Goal: Task Accomplishment & Management: Use online tool/utility

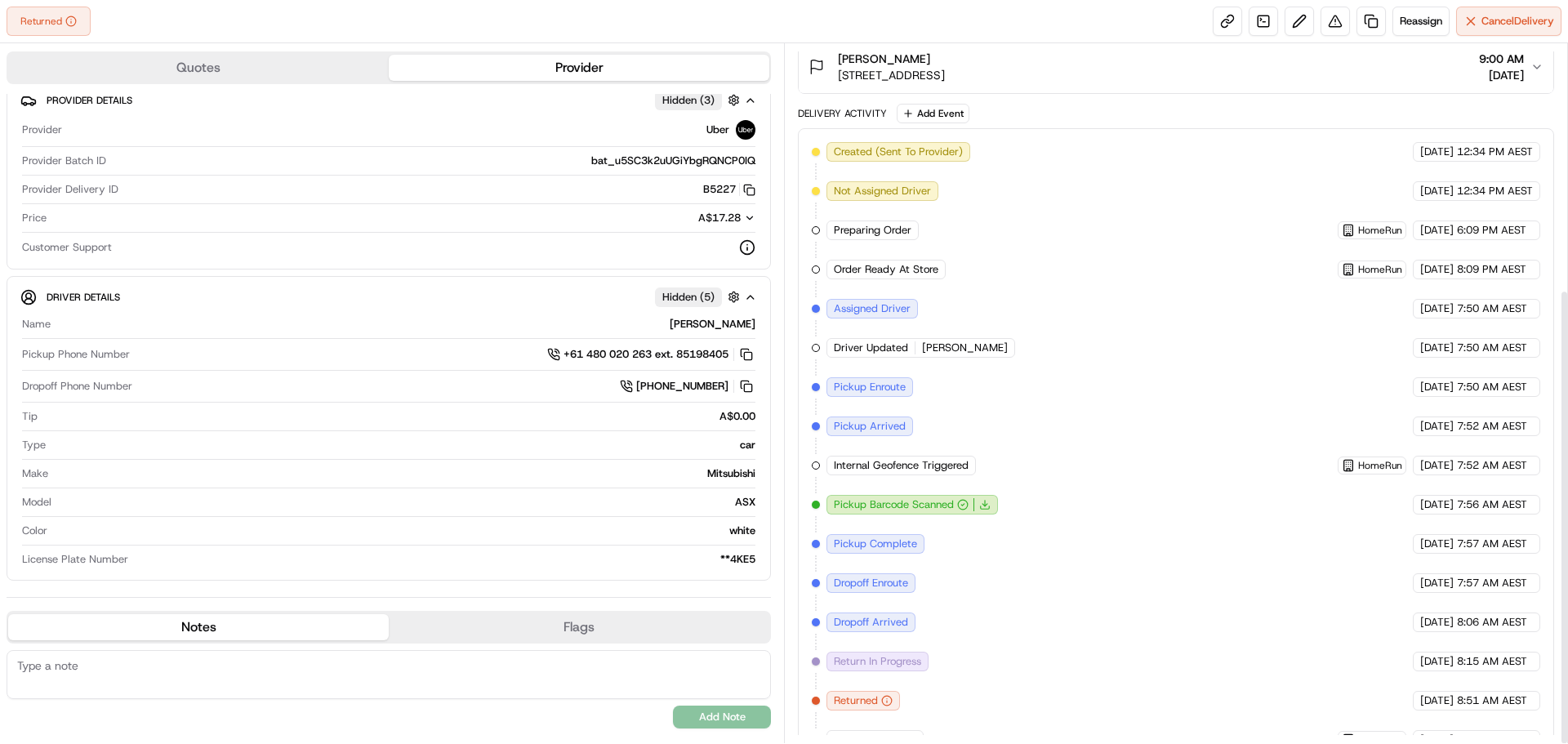
scroll to position [376, 0]
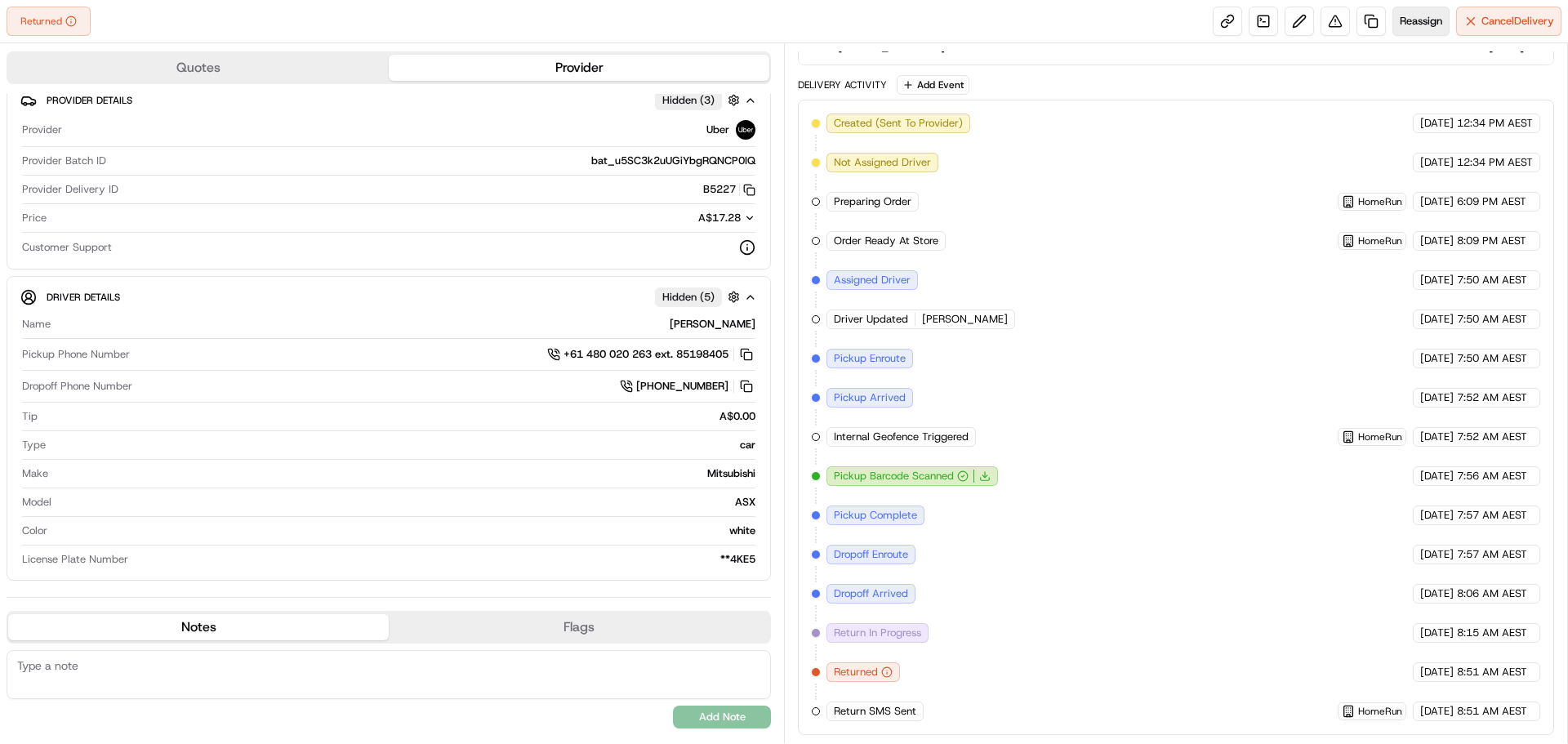
click at [1408, 21] on span "Reassign" at bounding box center [1422, 21] width 43 height 14
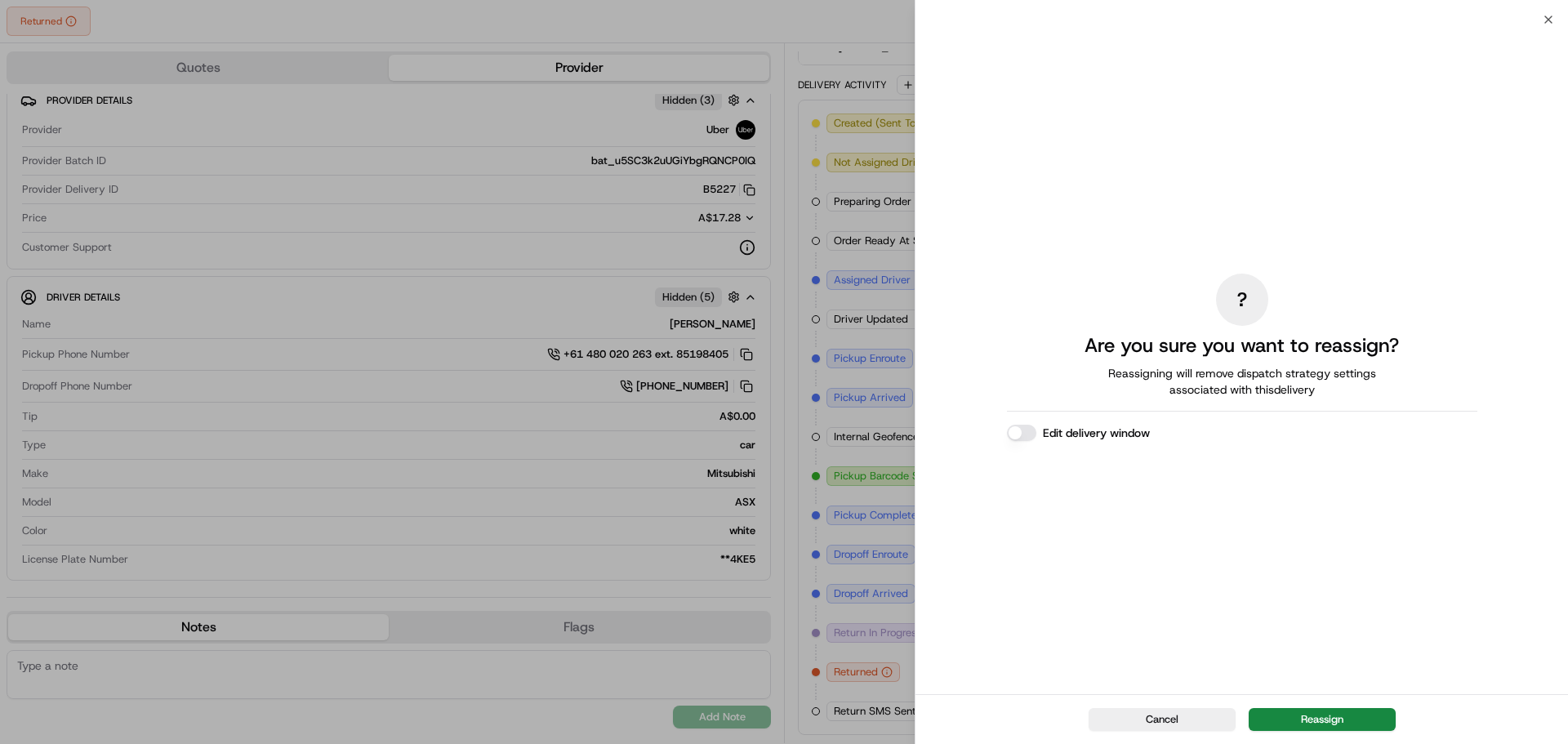
click at [1024, 426] on button "Edit delivery window" at bounding box center [1022, 432] width 29 height 16
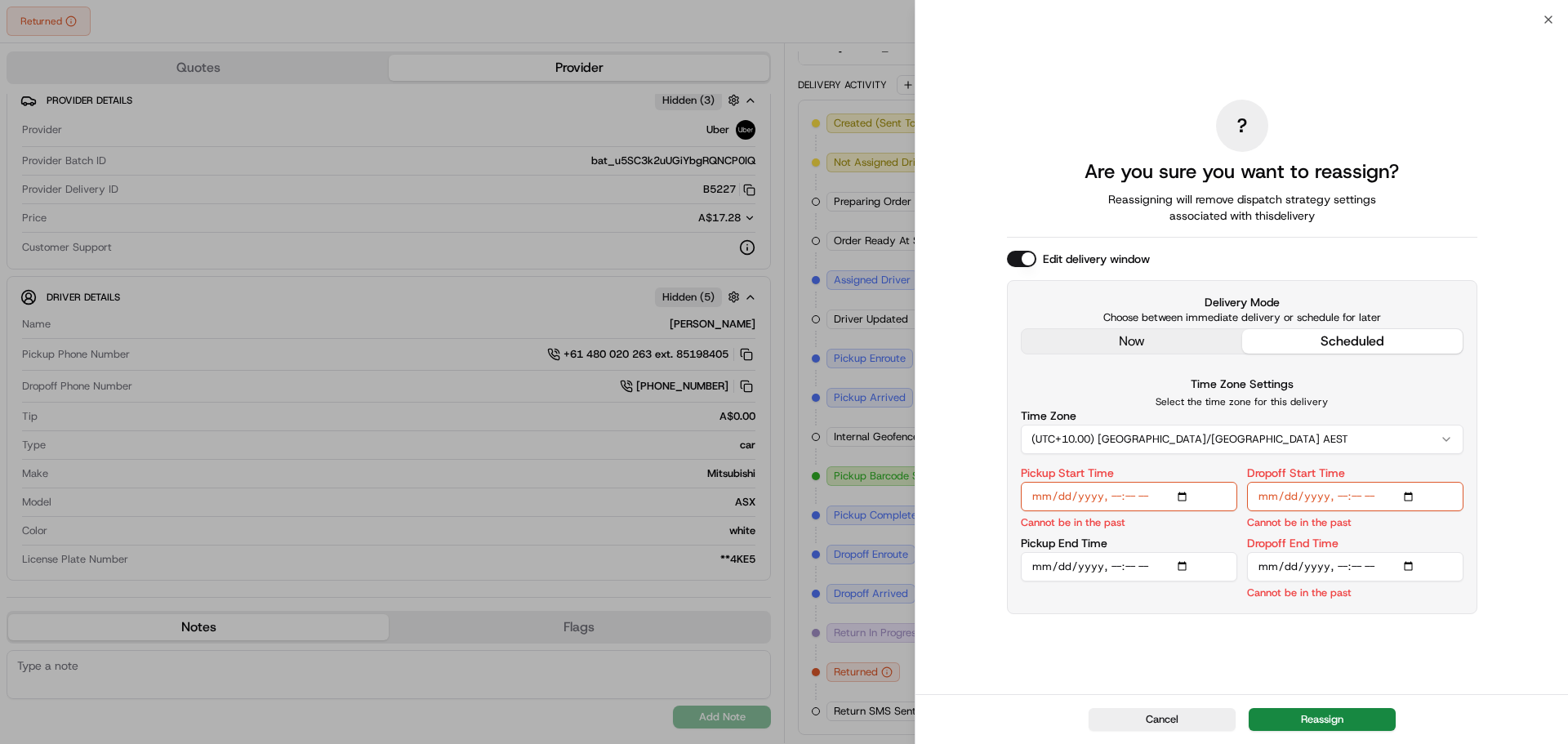
click at [1117, 493] on input "Pickup Start Time" at bounding box center [1129, 496] width 217 height 29
type input "[DATE]T09:55"
click at [1333, 502] on input "Dropoff Start Time" at bounding box center [1355, 496] width 217 height 29
type input "[DATE]T10:10"
click at [1383, 562] on input "Dropoff End Time" at bounding box center [1355, 566] width 217 height 29
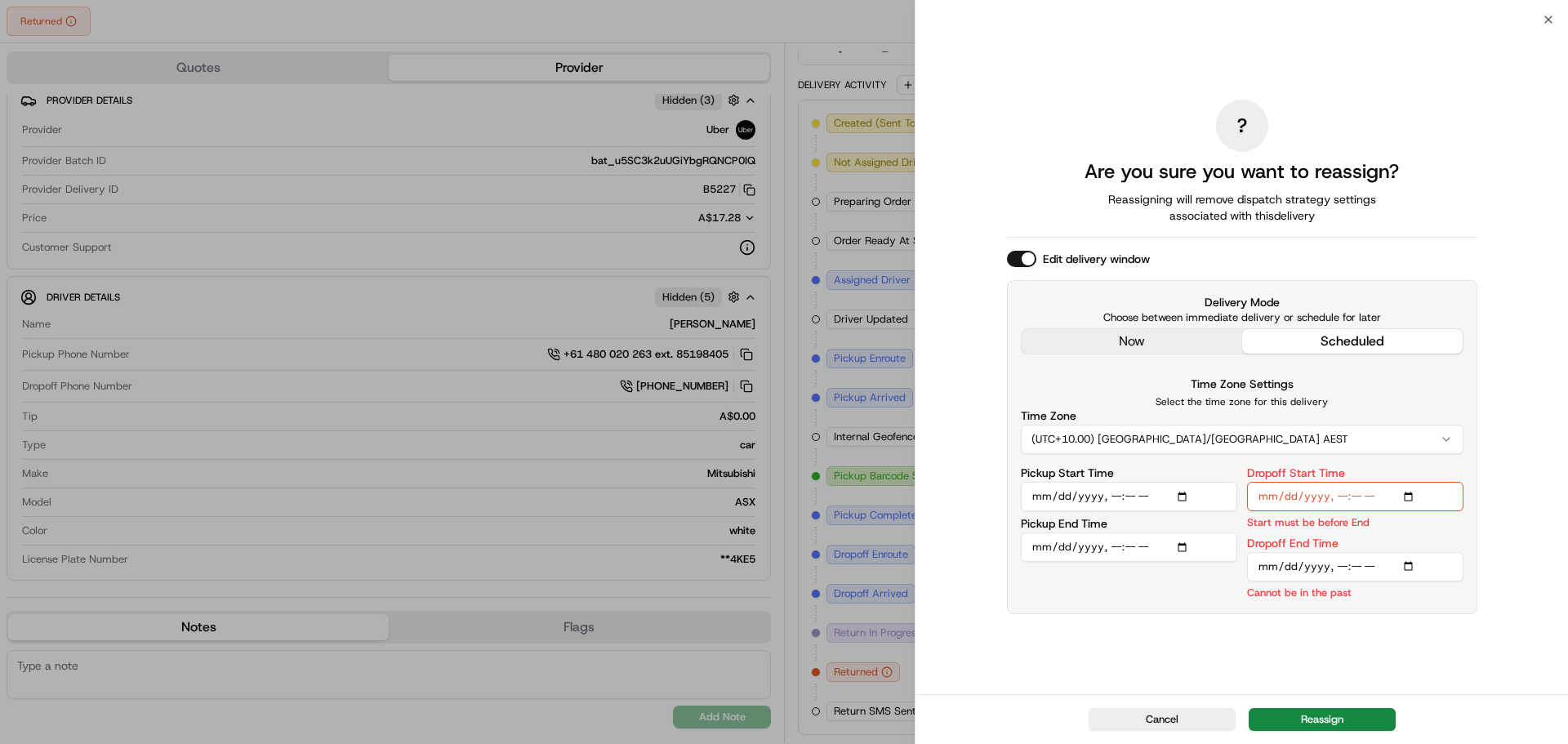
click at [1328, 564] on input "Dropoff End Time" at bounding box center [1355, 566] width 217 height 29
click at [1336, 564] on input "Dropoff End Time" at bounding box center [1355, 566] width 217 height 29
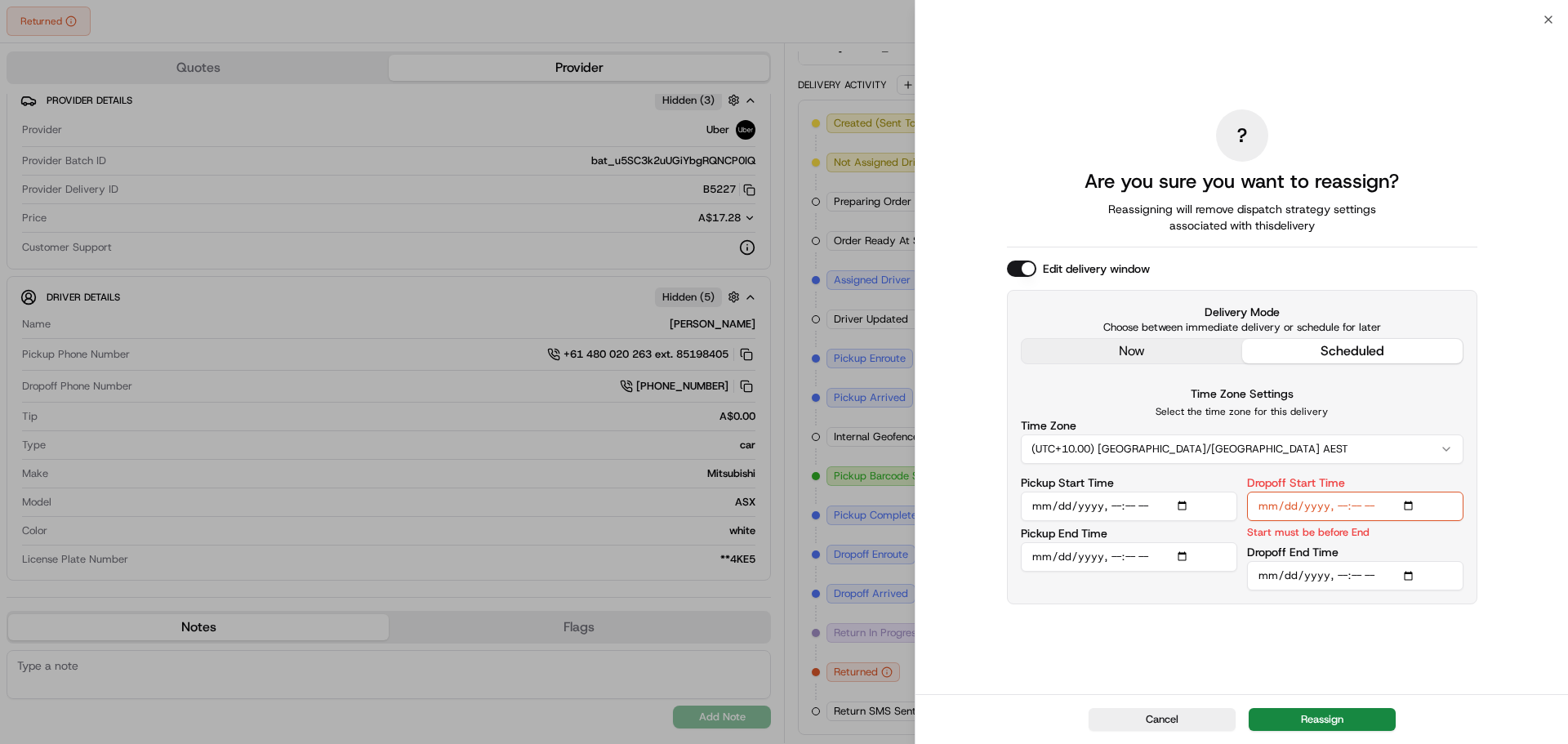
click at [1355, 511] on input "Dropoff Start Time" at bounding box center [1355, 506] width 217 height 29
click at [1358, 574] on input "Dropoff End Time" at bounding box center [1355, 575] width 217 height 29
type input "[DATE]T10:15"
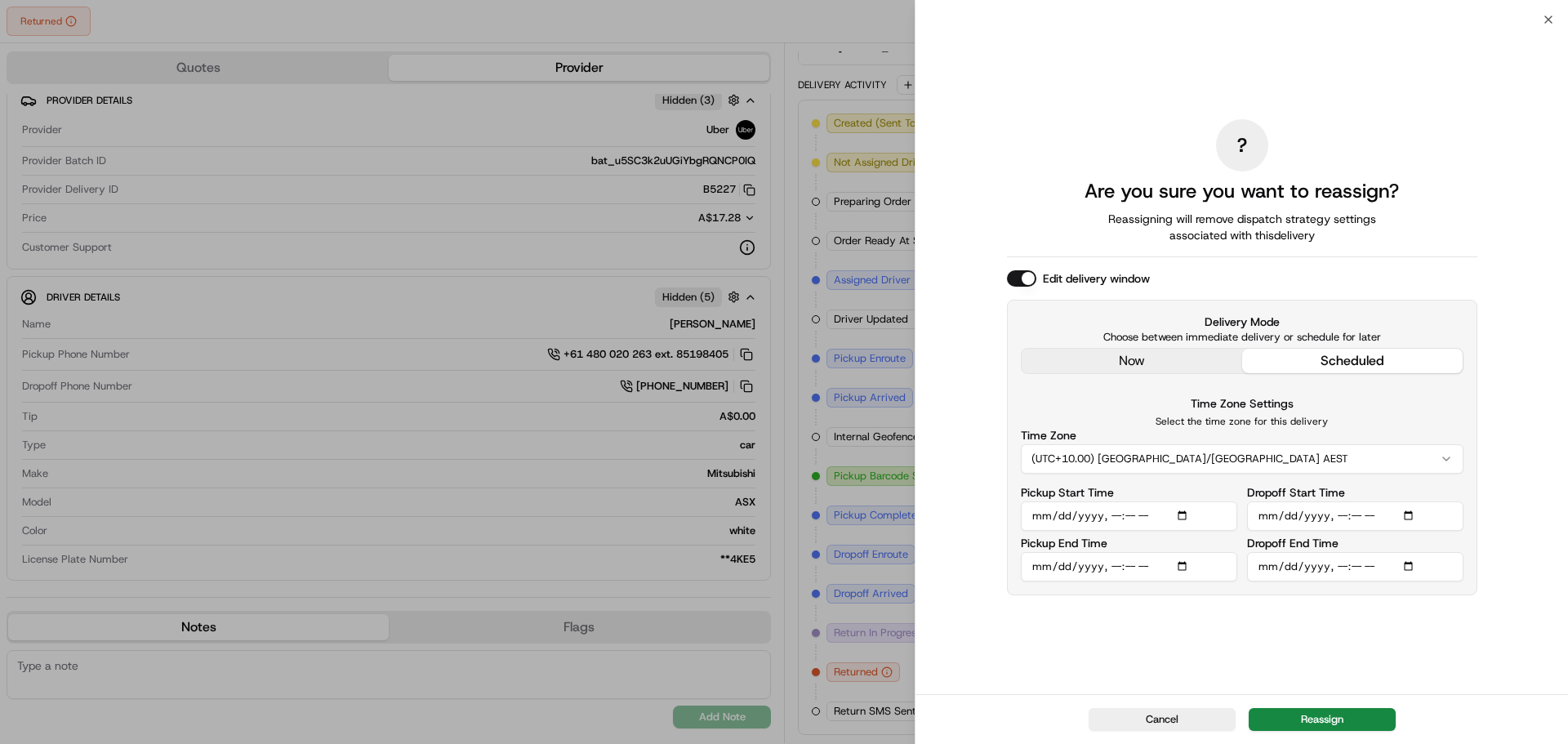
click at [1365, 603] on div "? Are you sure you want to reassign? Reassigning will remove dispatch strategy …" at bounding box center [1243, 357] width 471 height 668
click at [1344, 722] on button "Reassign" at bounding box center [1322, 719] width 147 height 23
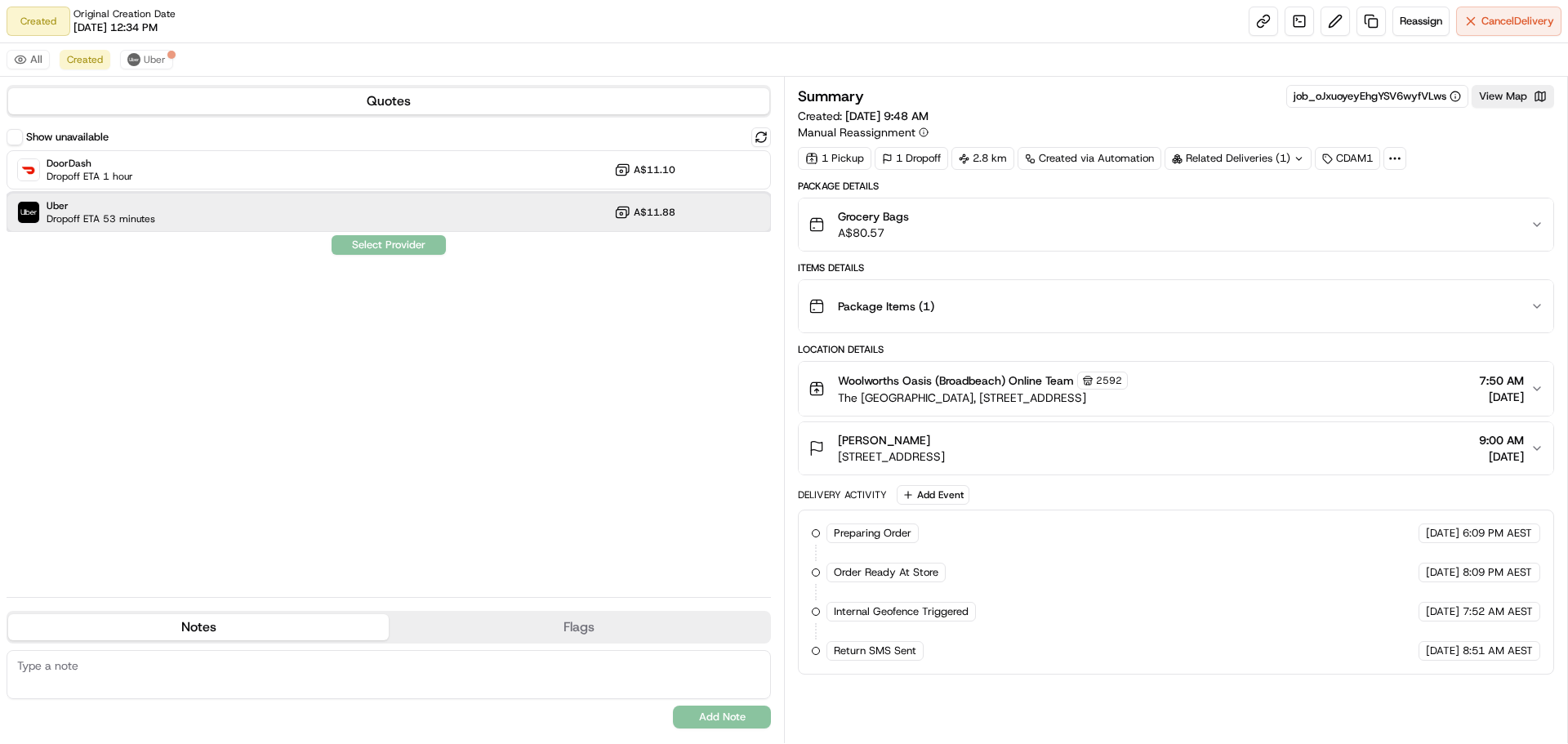
click at [434, 209] on div "Uber Dropoff ETA 53 minutes A$11.88" at bounding box center [389, 212] width 765 height 39
click at [407, 250] on button "Assign Provider" at bounding box center [389, 245] width 116 height 20
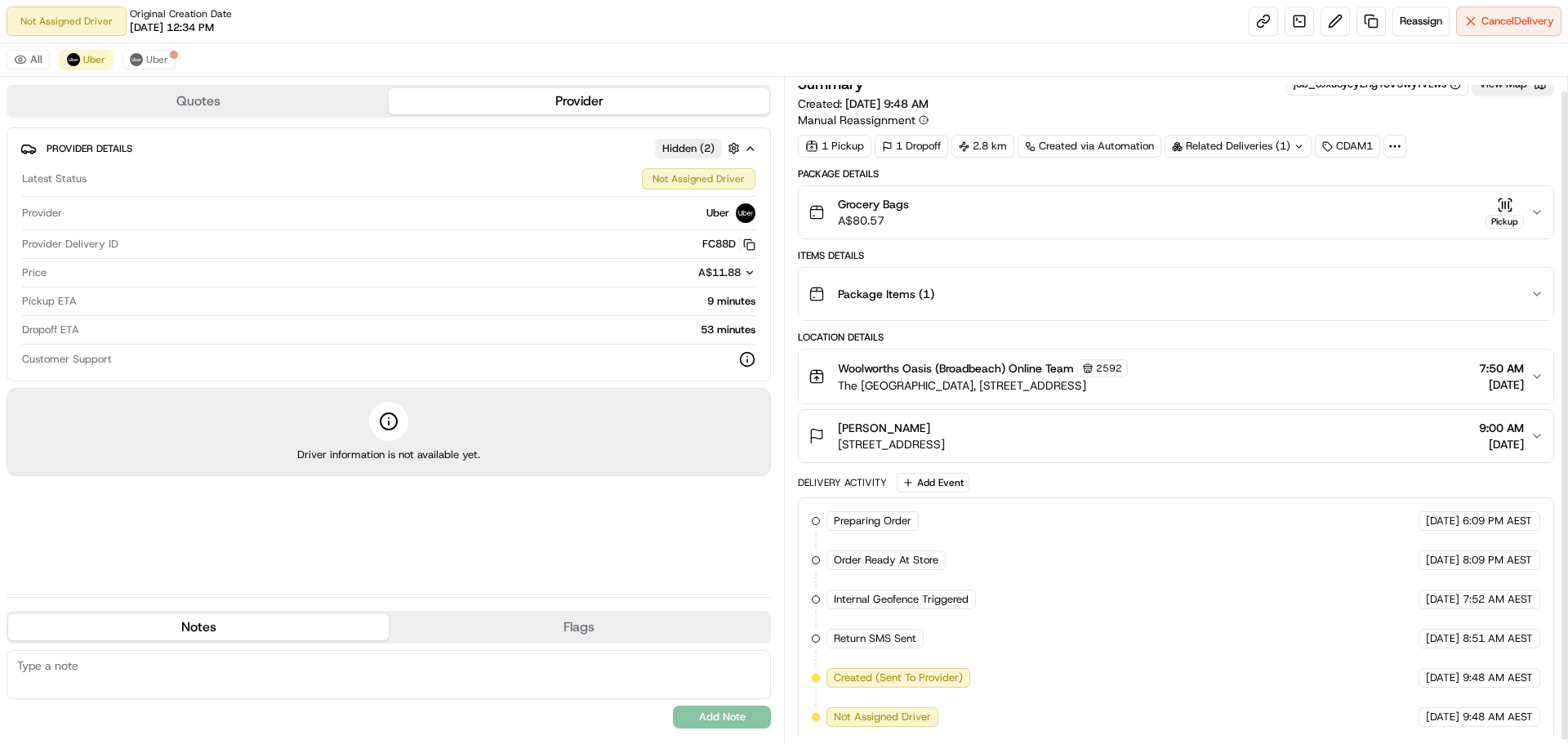
scroll to position [18, 0]
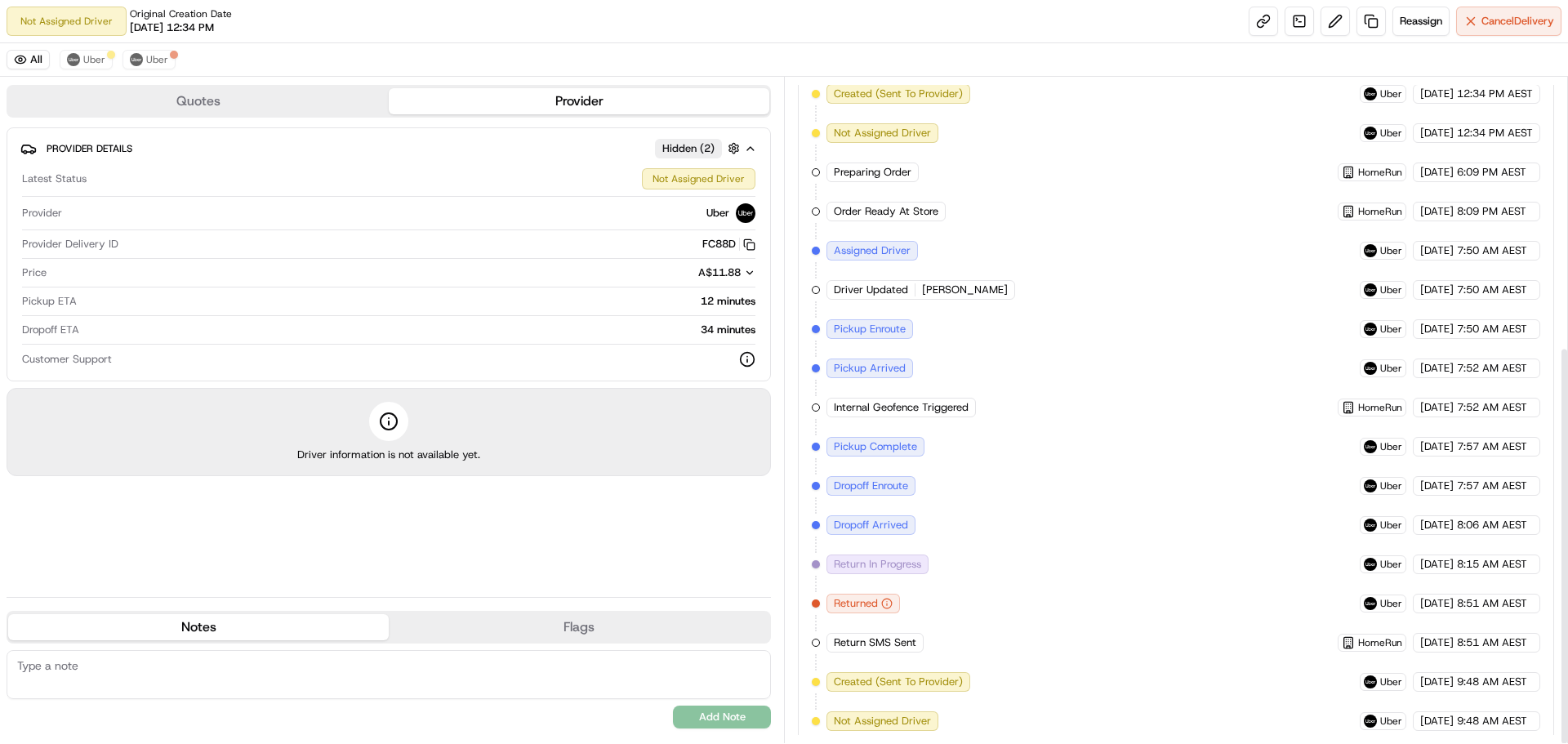
scroll to position [449, 0]
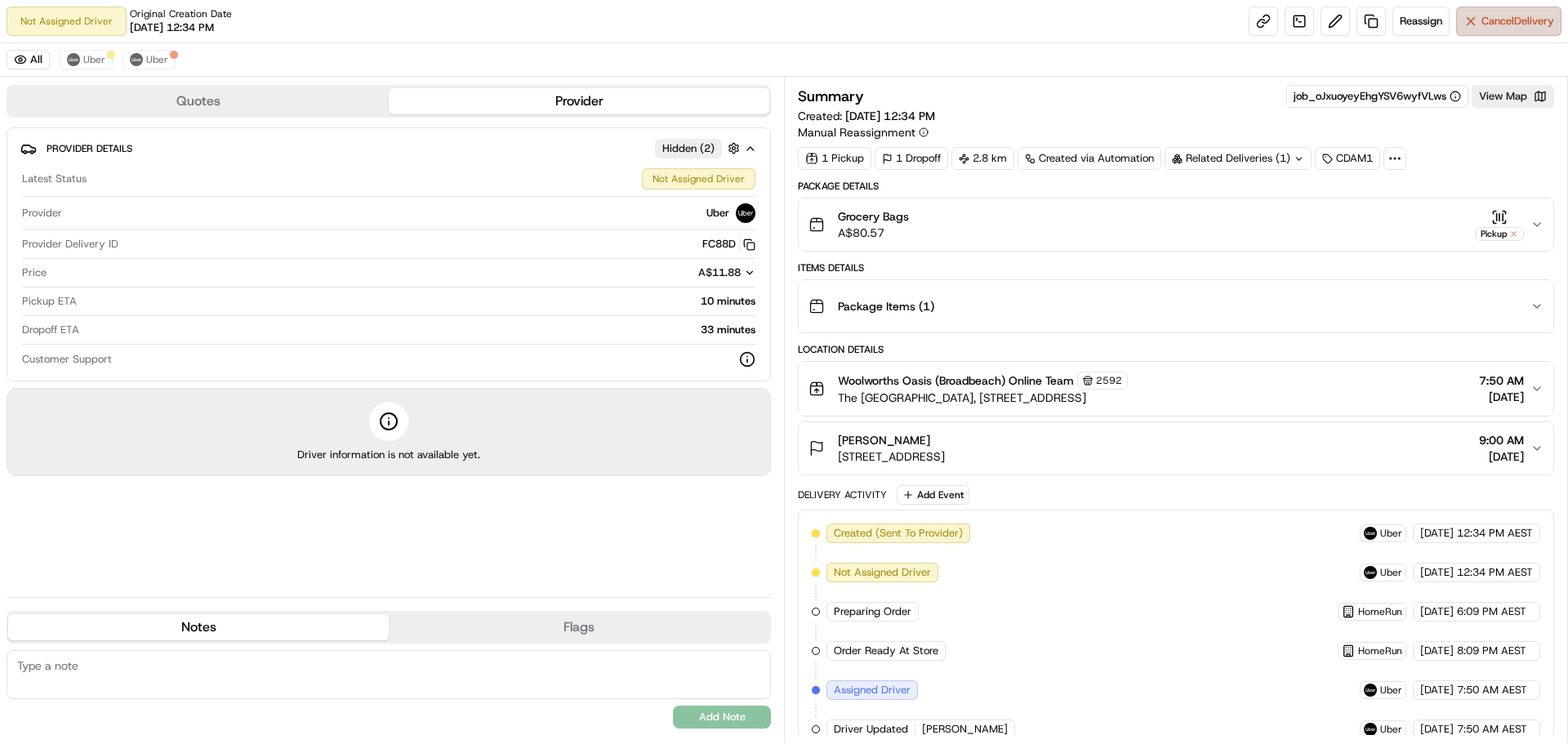
click at [1482, 16] on span "Cancel Delivery" at bounding box center [1518, 21] width 73 height 14
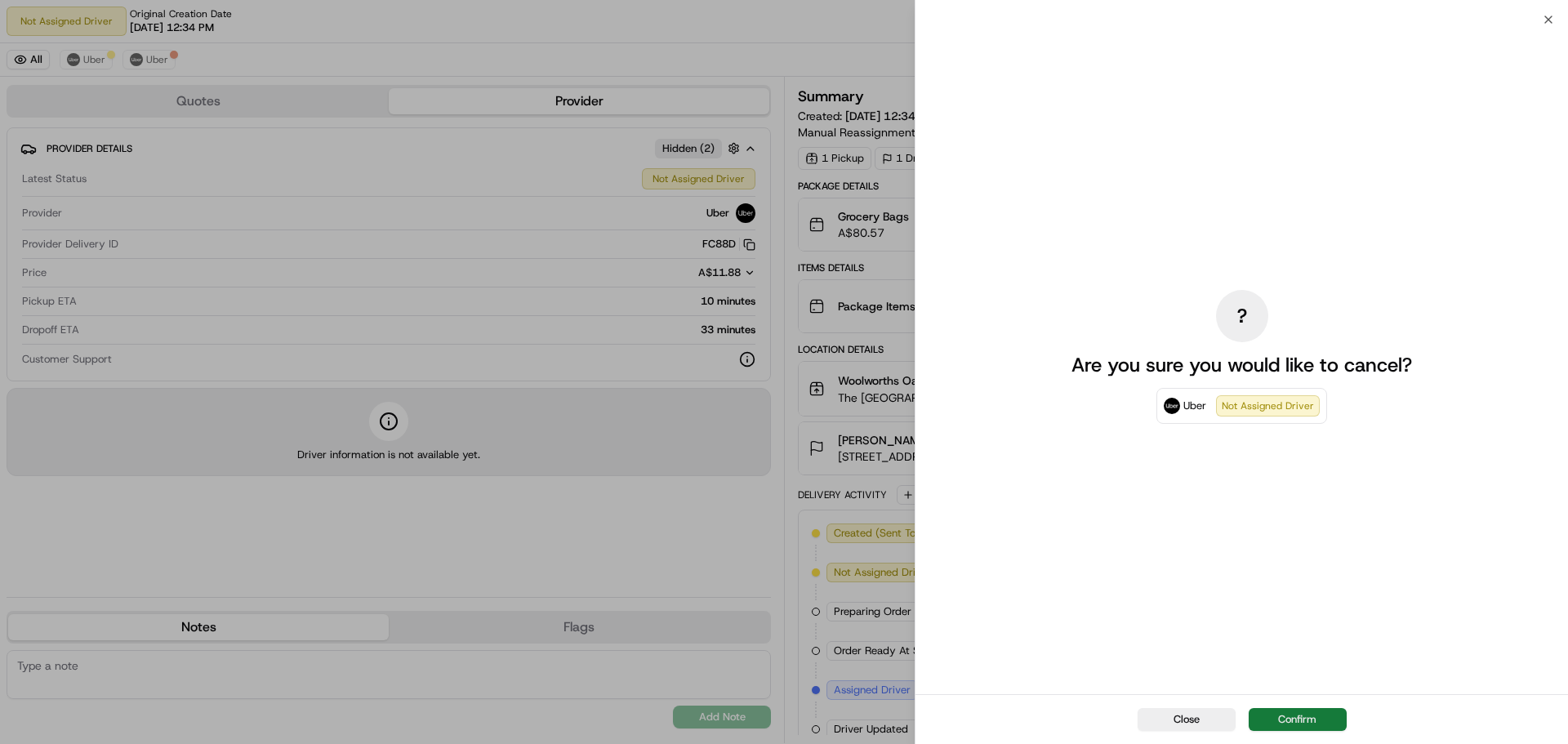
click at [1312, 718] on button "Confirm" at bounding box center [1298, 719] width 98 height 23
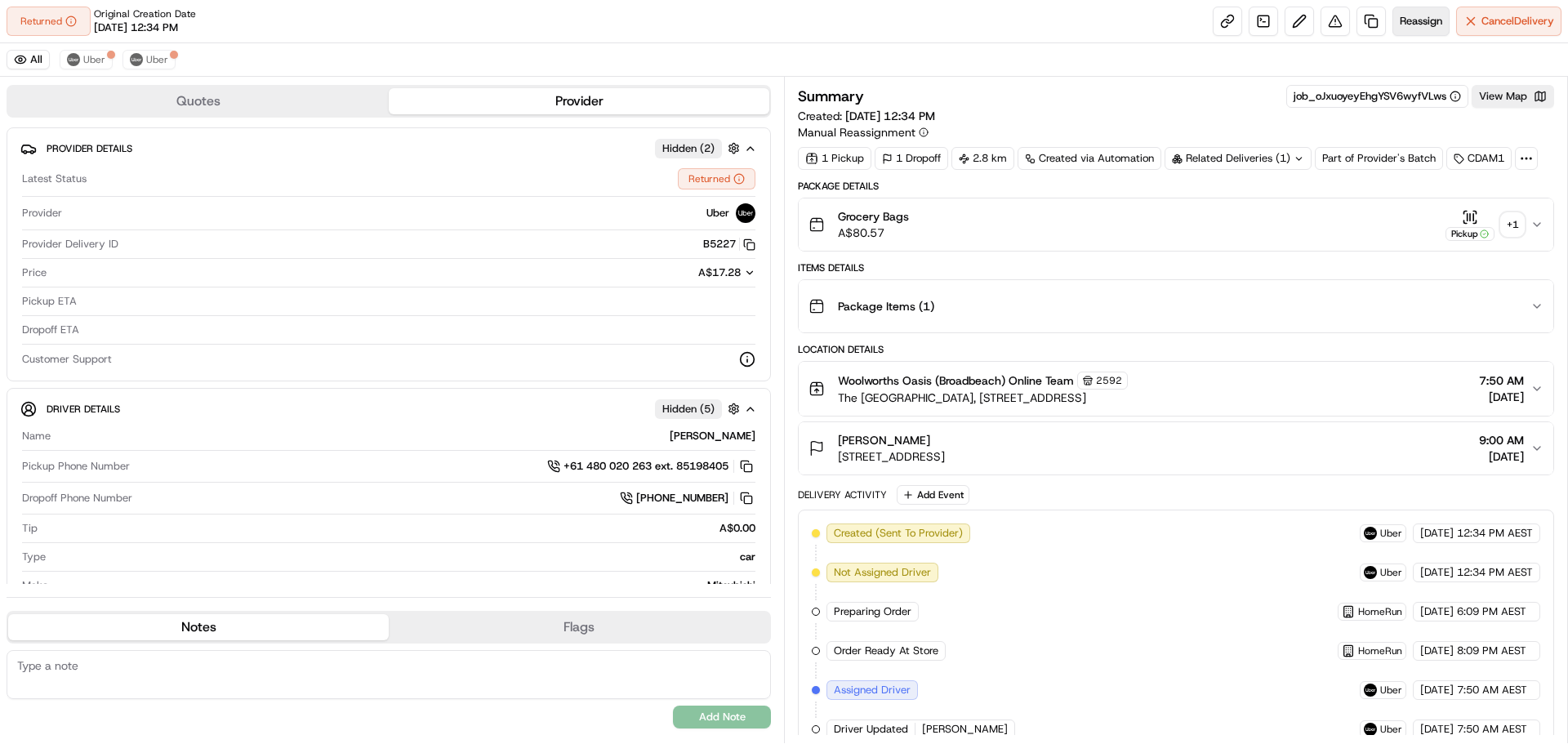
click at [1444, 19] on button "Reassign" at bounding box center [1421, 20] width 57 height 29
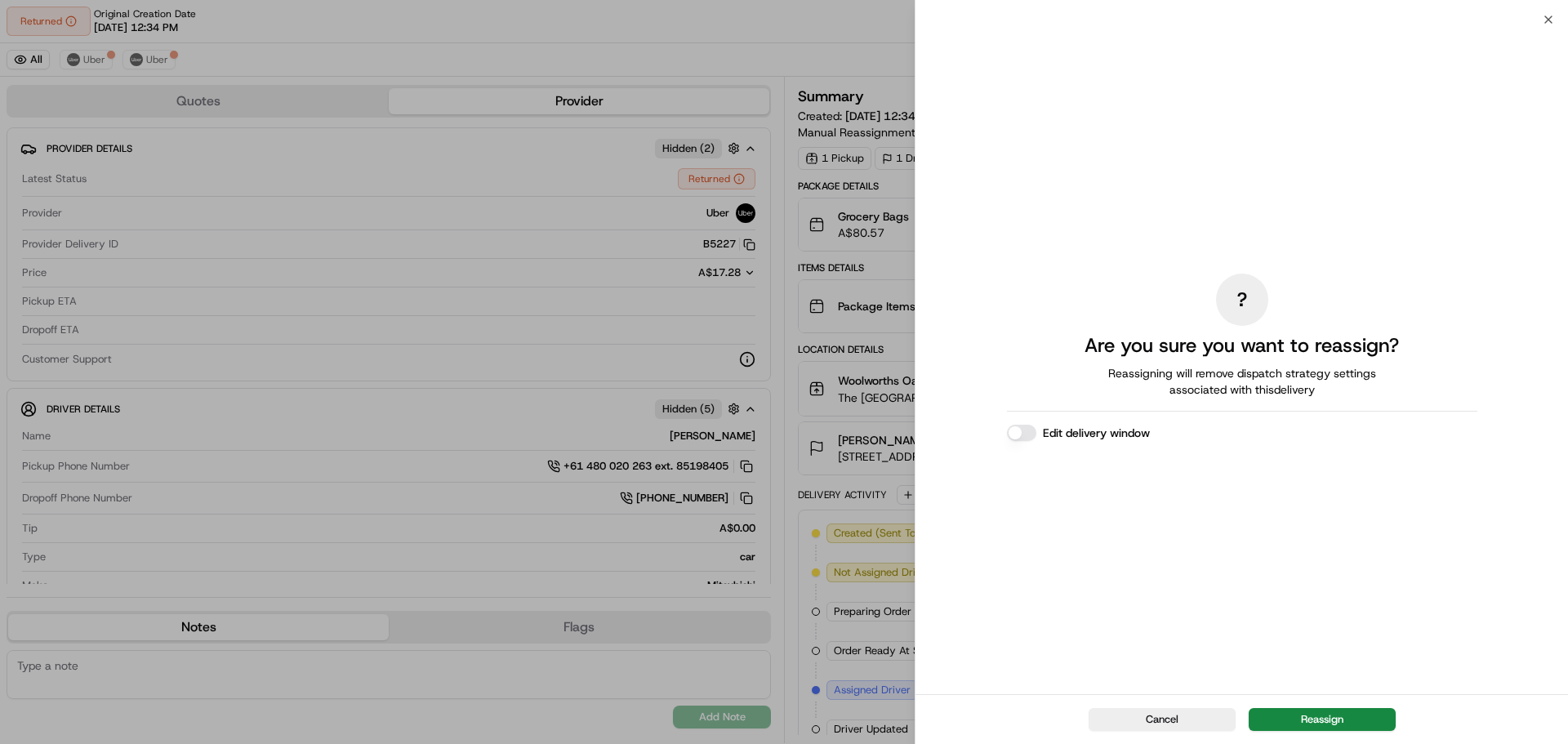
click at [1013, 436] on button "Edit delivery window" at bounding box center [1022, 432] width 29 height 16
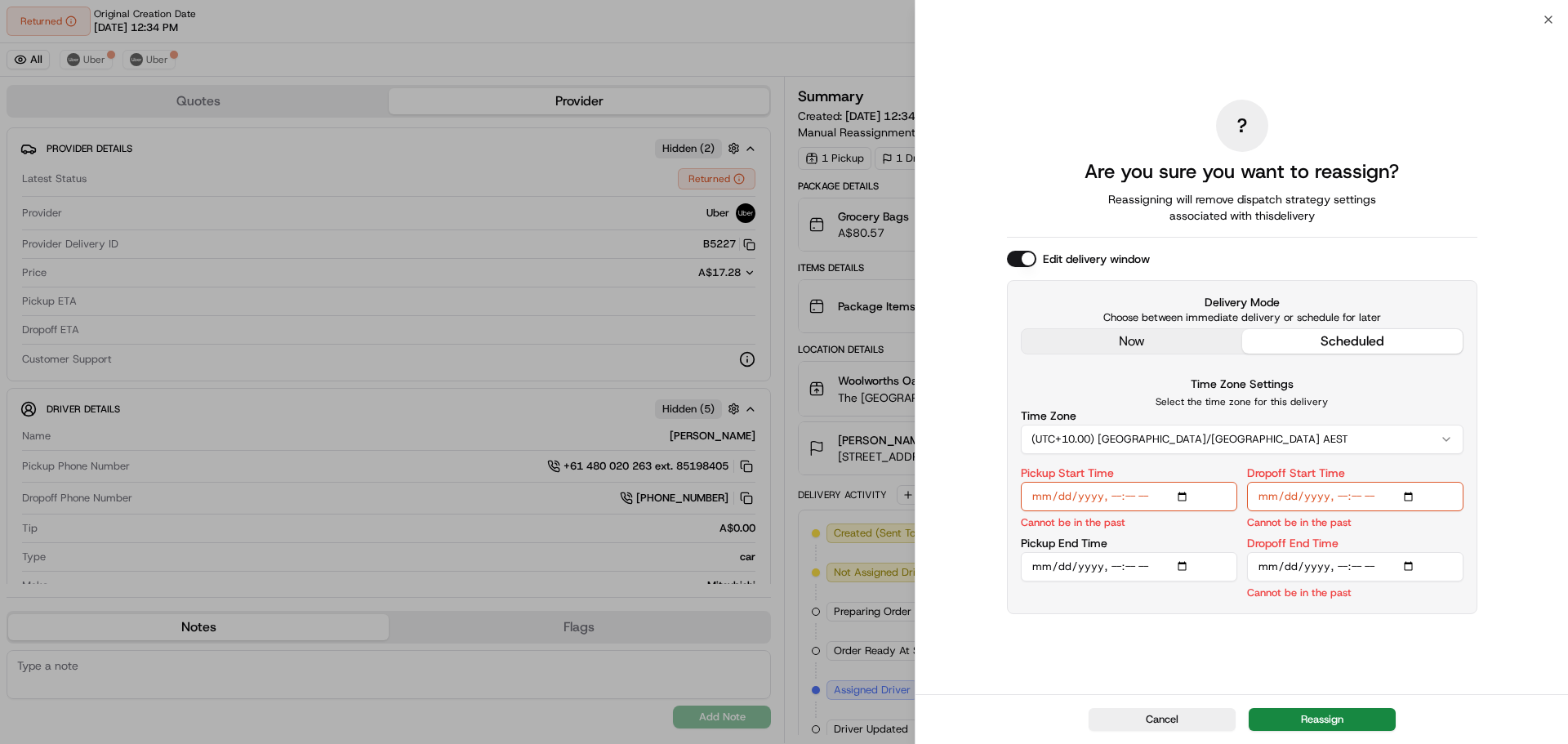
click at [1116, 500] on input "Pickup Start Time" at bounding box center [1129, 496] width 217 height 29
click at [1338, 493] on input "Dropoff Start Time" at bounding box center [1355, 496] width 217 height 29
type input "2025-09-21T14:00"
click at [1342, 568] on input "Dropoff End Time" at bounding box center [1355, 566] width 217 height 29
click at [1375, 562] on input "Dropoff End Time" at bounding box center [1355, 566] width 217 height 29
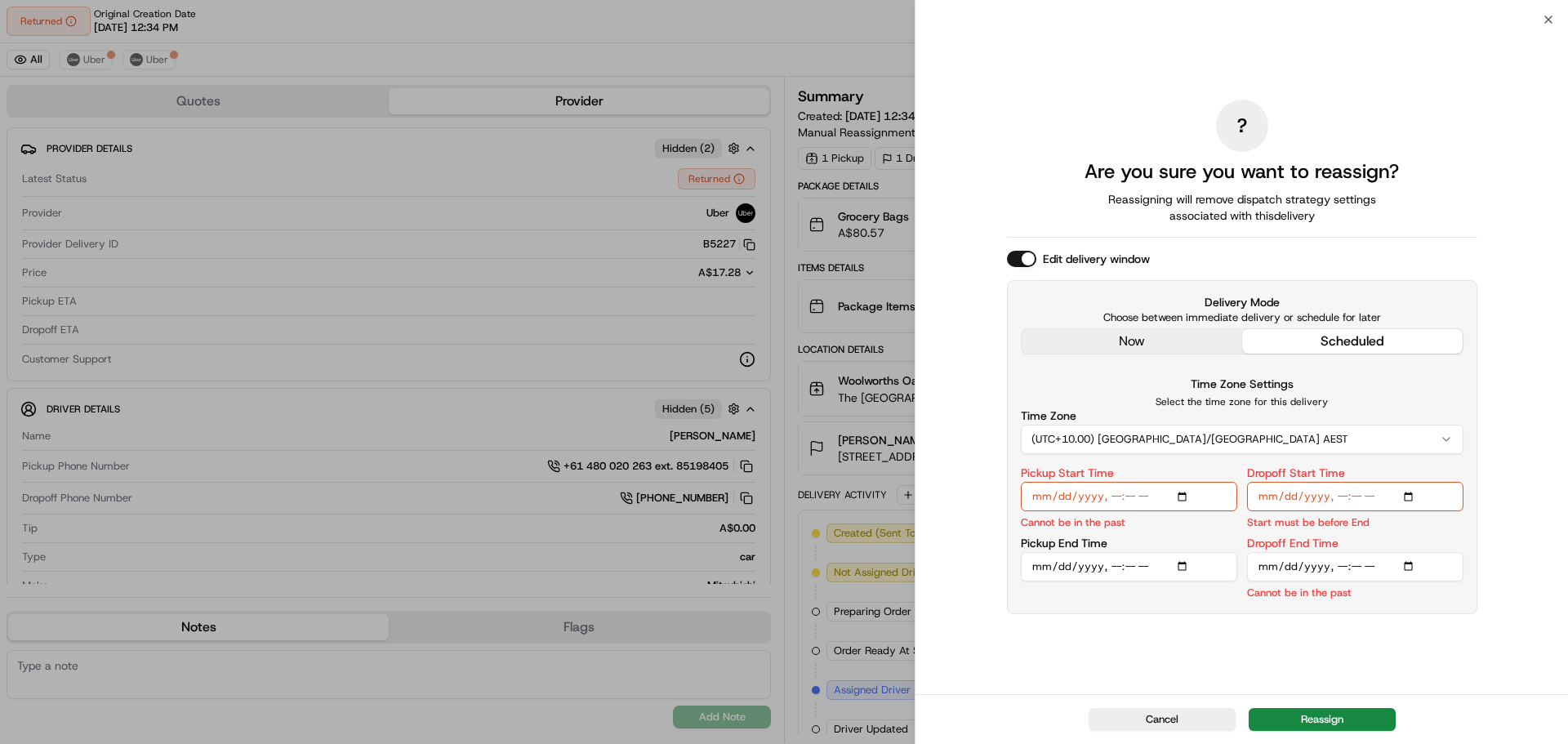
type input "2025-09-21T15:00"
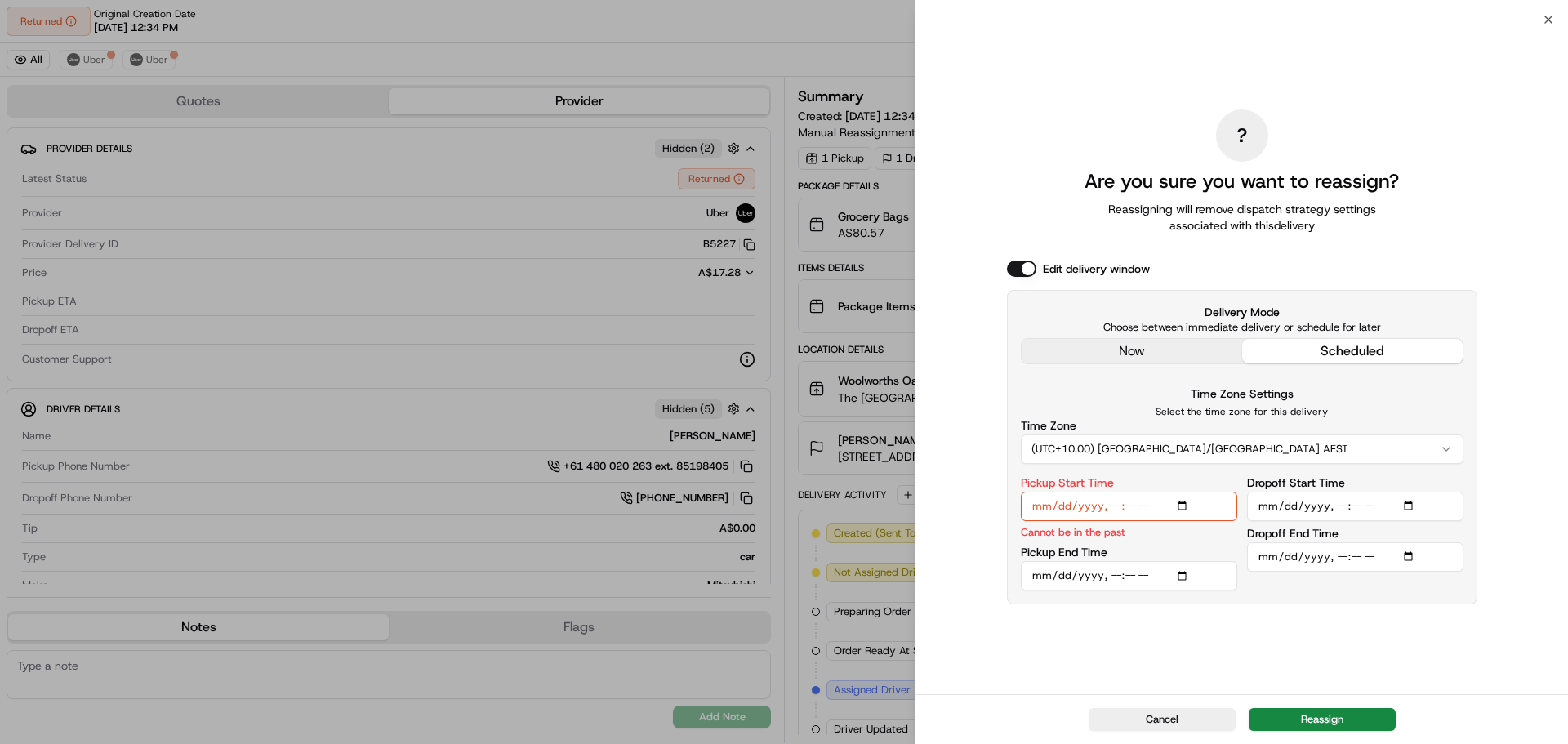
click at [1112, 503] on input "Pickup Start Time" at bounding box center [1129, 506] width 217 height 29
click at [1137, 503] on input "Pickup Start Time" at bounding box center [1129, 506] width 217 height 29
click at [1205, 495] on input "Pickup Start Time" at bounding box center [1129, 506] width 217 height 29
click at [1235, 471] on div "Time Zone Settings Select the time zone for this delivery Time Zone (UTC+10.00)…" at bounding box center [1242, 487] width 443 height 207
click at [1133, 503] on input "Pickup Start Time" at bounding box center [1129, 506] width 217 height 29
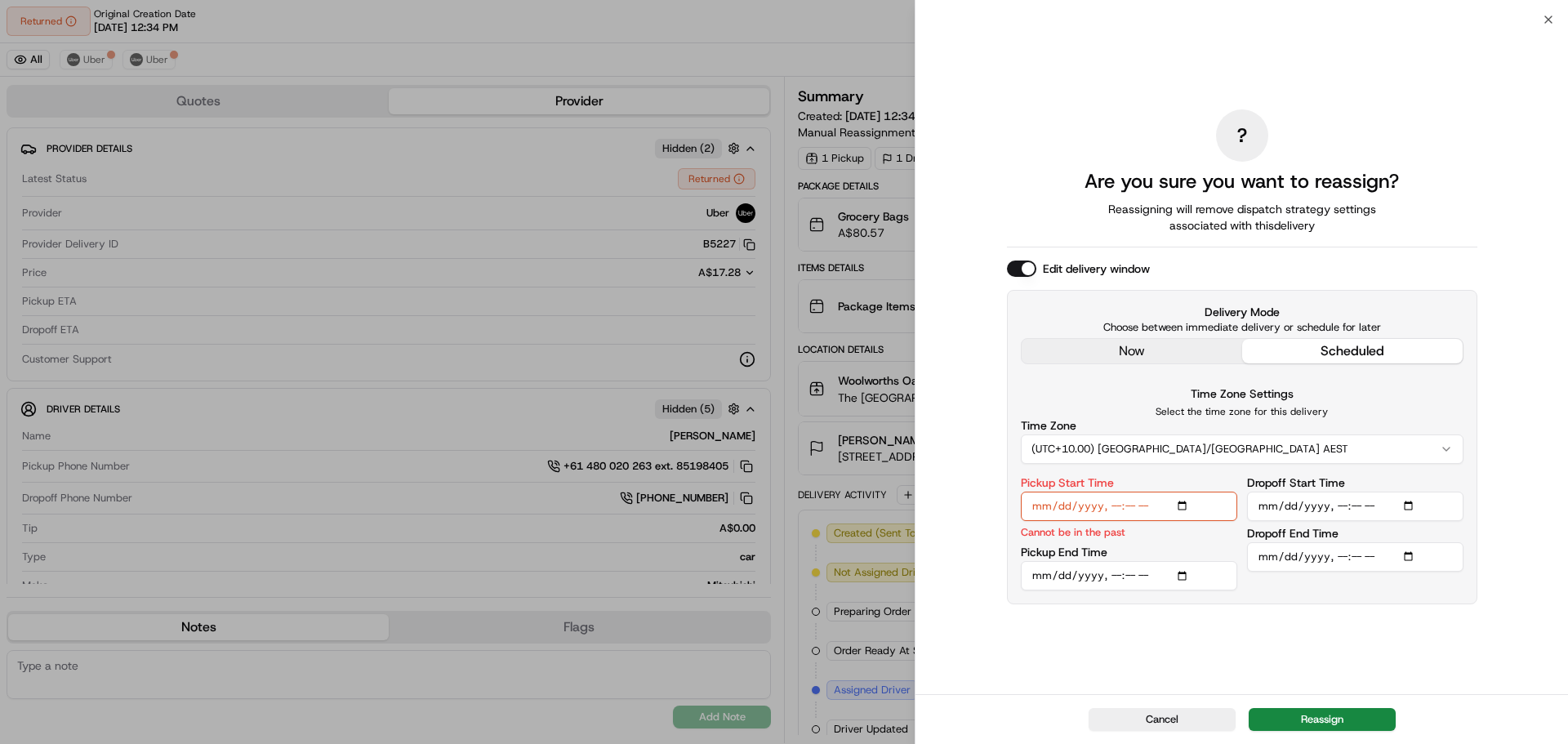
click at [1126, 502] on input "Pickup Start Time" at bounding box center [1129, 506] width 217 height 29
type input "2025-09-21T13:50"
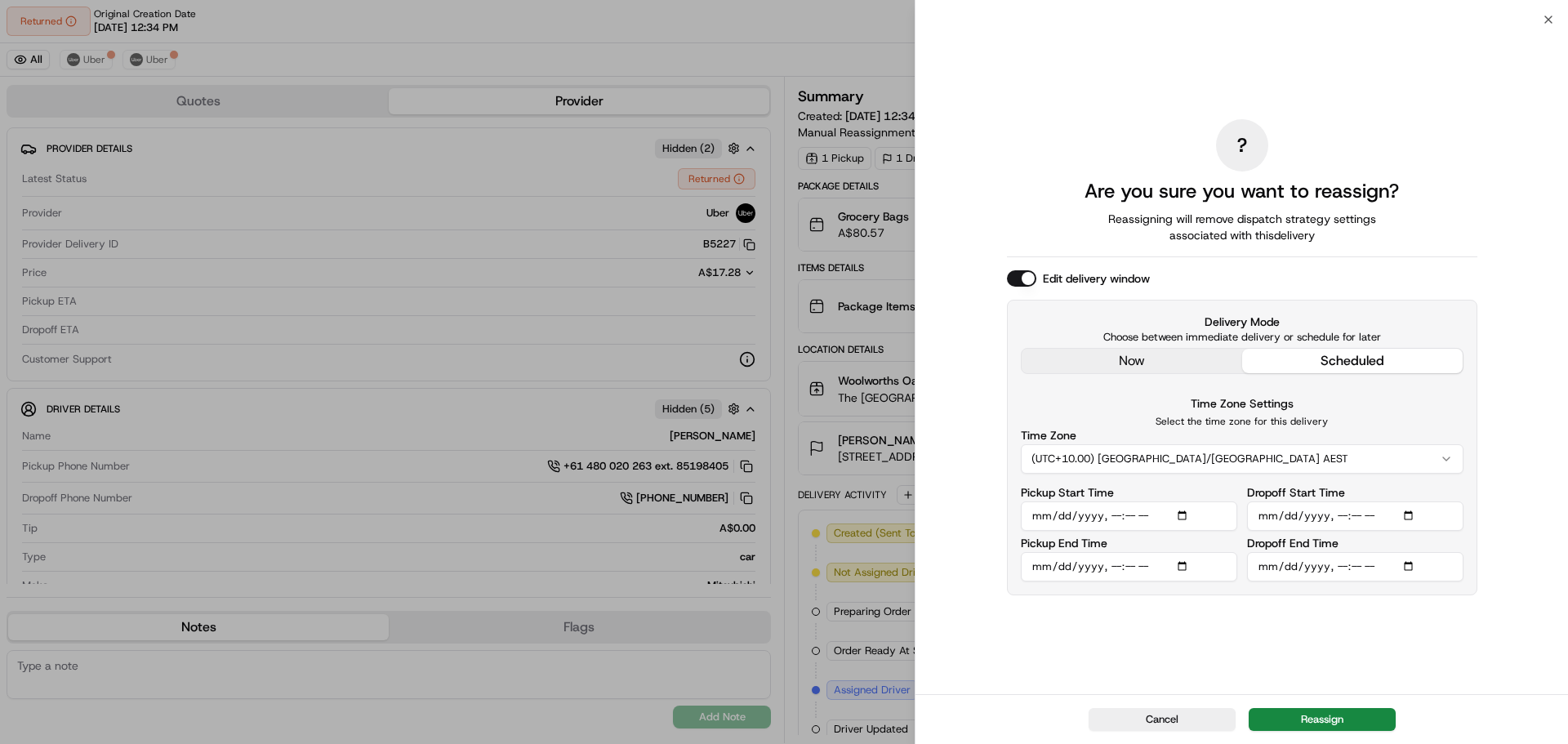
click at [1235, 489] on div "Pickup Start Time" at bounding box center [1129, 508] width 217 height 44
click at [1350, 711] on button "Reassign" at bounding box center [1322, 719] width 147 height 23
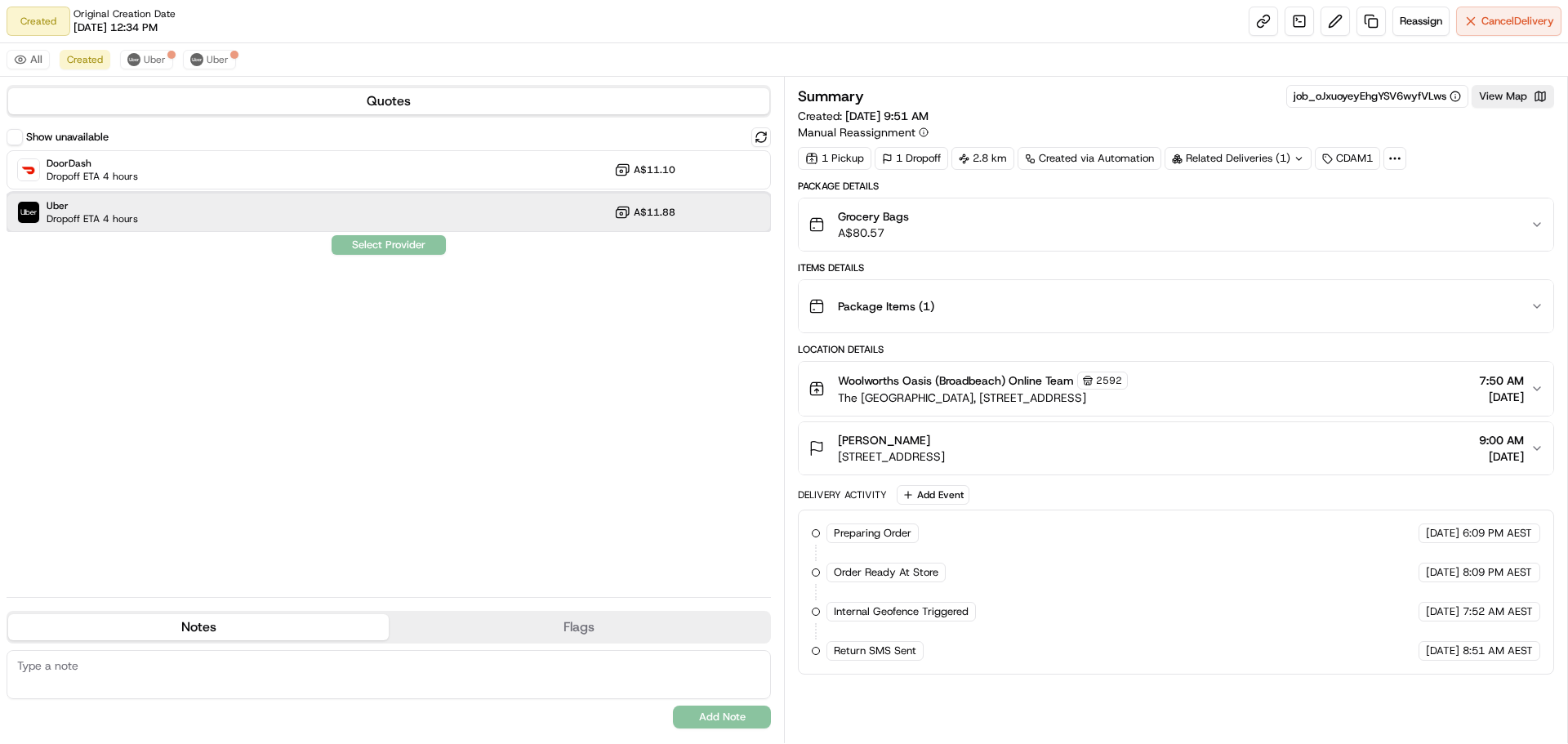
click at [420, 200] on div "Uber Dropoff ETA 4 hours A$11.88" at bounding box center [389, 212] width 765 height 39
click at [409, 242] on button "Assign Provider" at bounding box center [389, 245] width 116 height 20
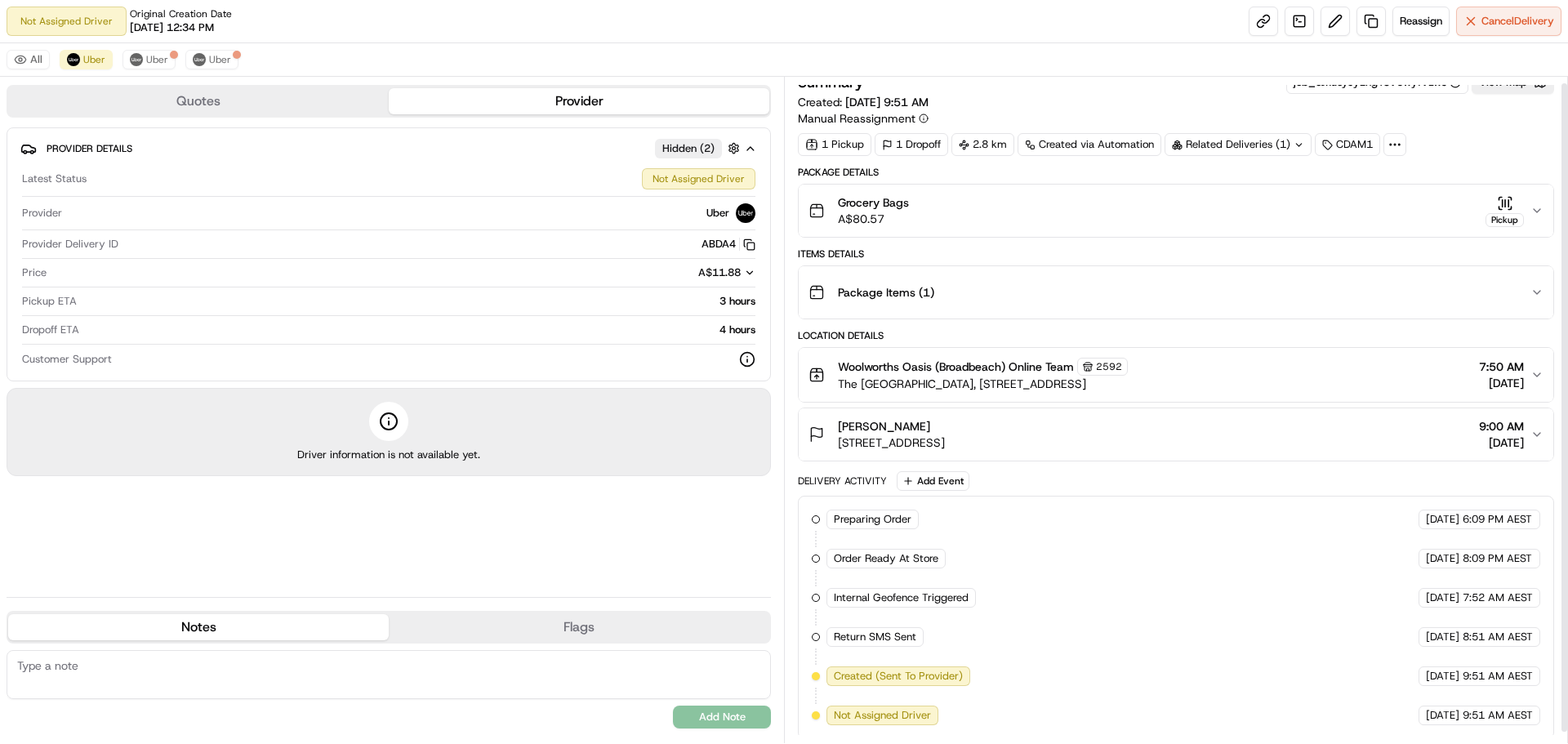
scroll to position [18, 0]
